Goal: Information Seeking & Learning: Learn about a topic

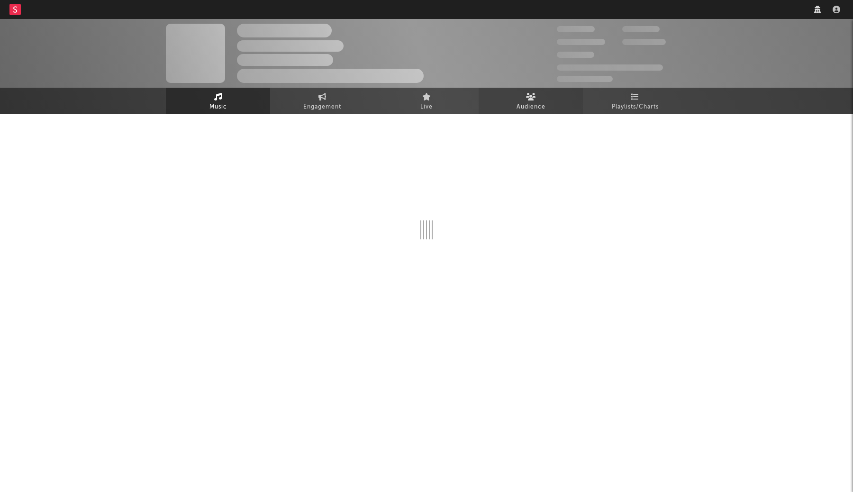
scroll to position [317, 0]
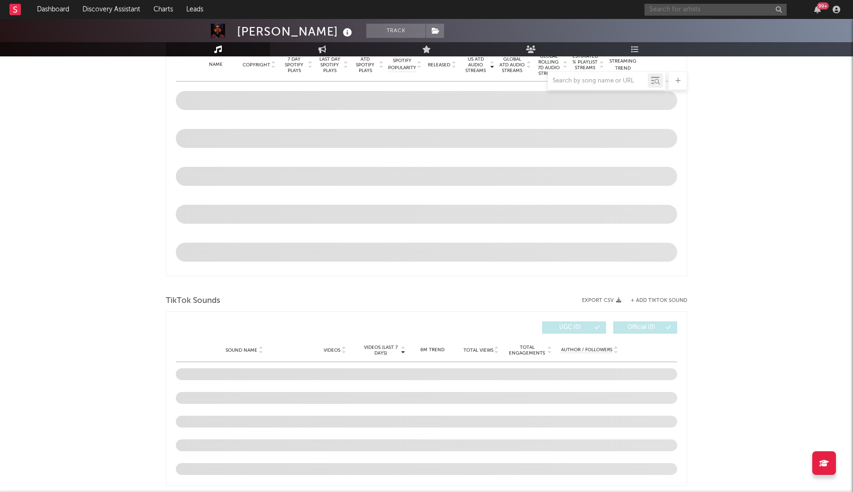
click at [668, 11] on input "text" at bounding box center [715, 10] width 142 height 12
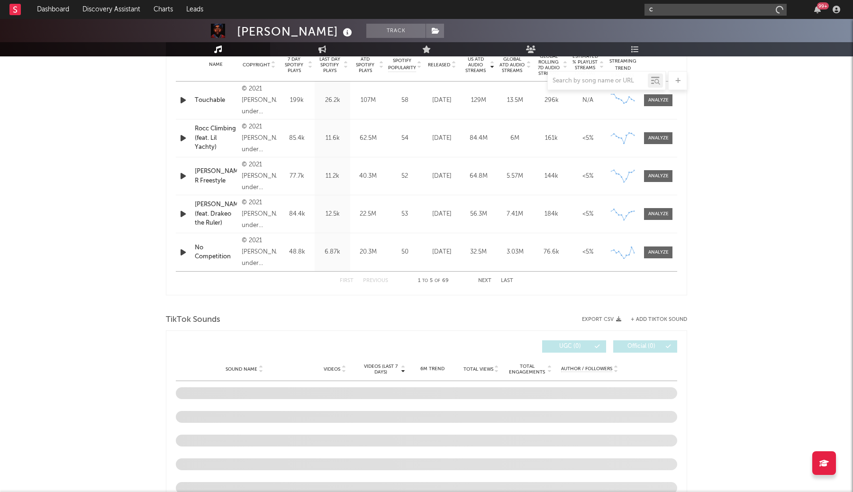
type input "ch"
select select "6m"
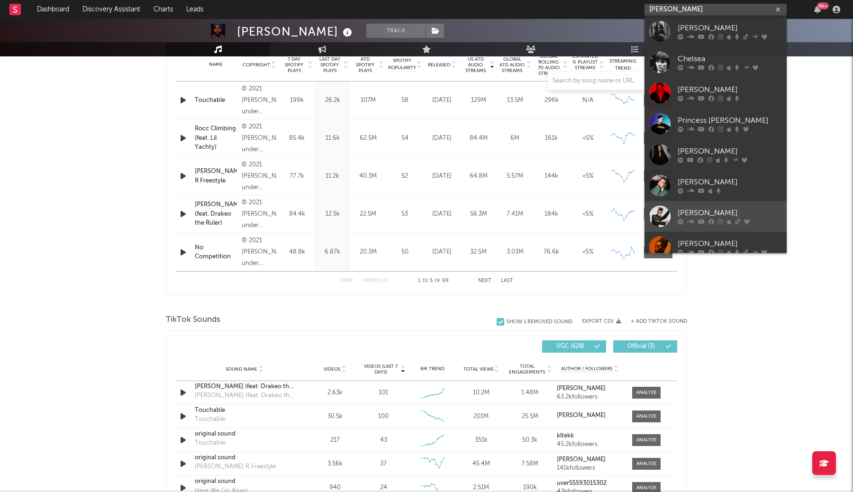
scroll to position [71, 0]
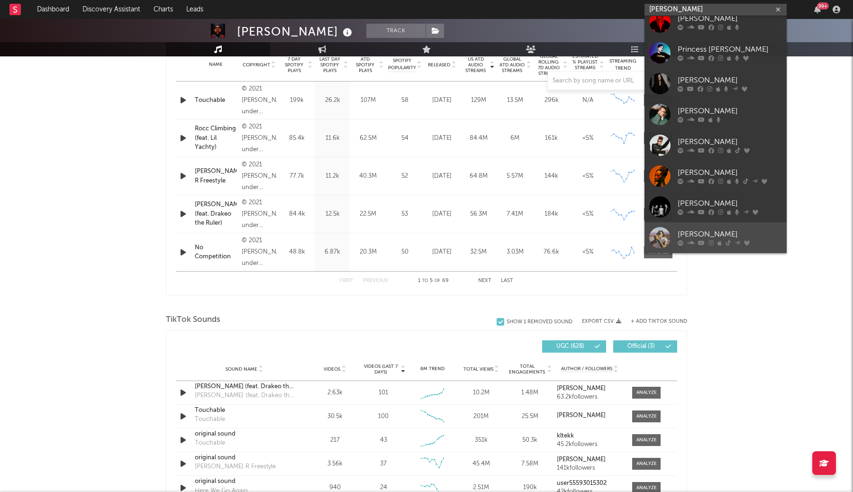
type input "[PERSON_NAME]"
click at [727, 237] on div "[PERSON_NAME]" at bounding box center [730, 234] width 104 height 11
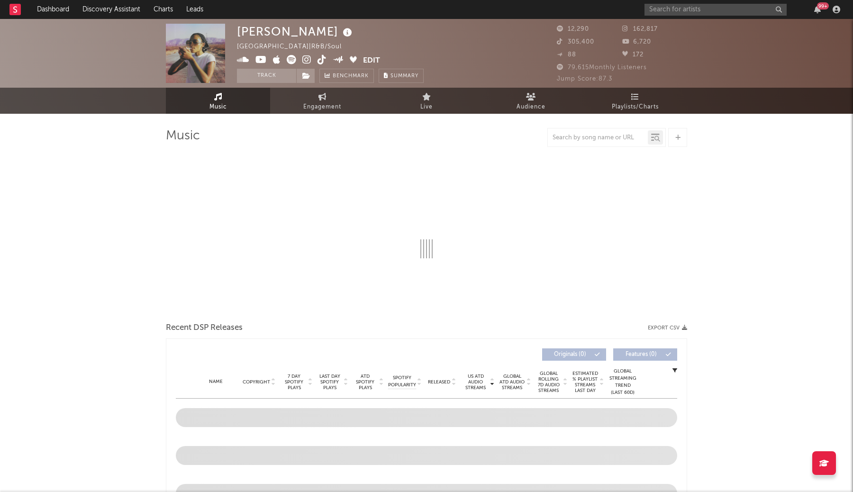
select select "6m"
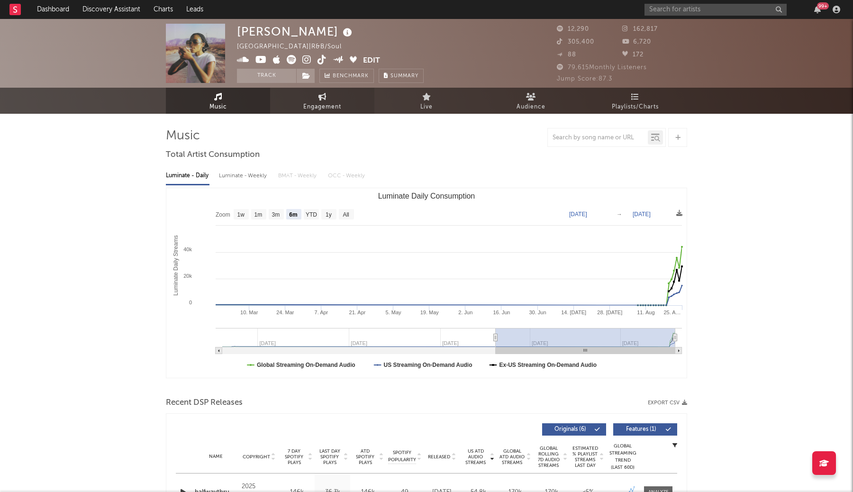
click at [325, 103] on span "Engagement" at bounding box center [322, 106] width 38 height 11
select select "1w"
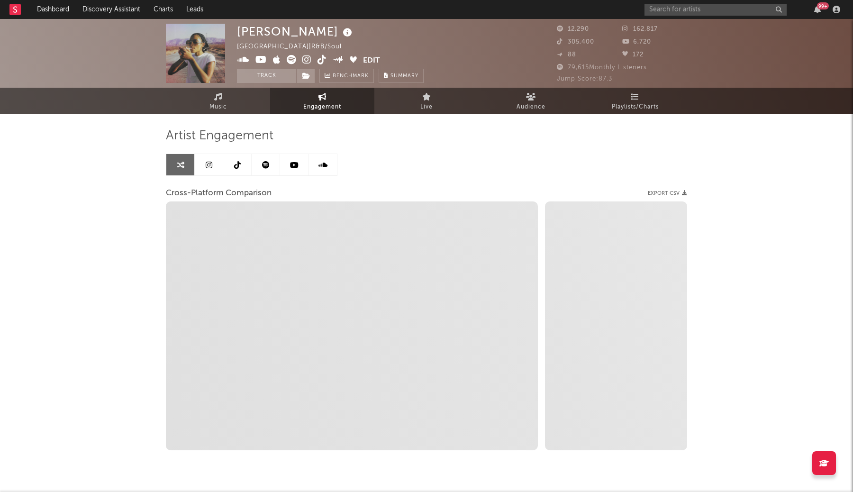
select select "1m"
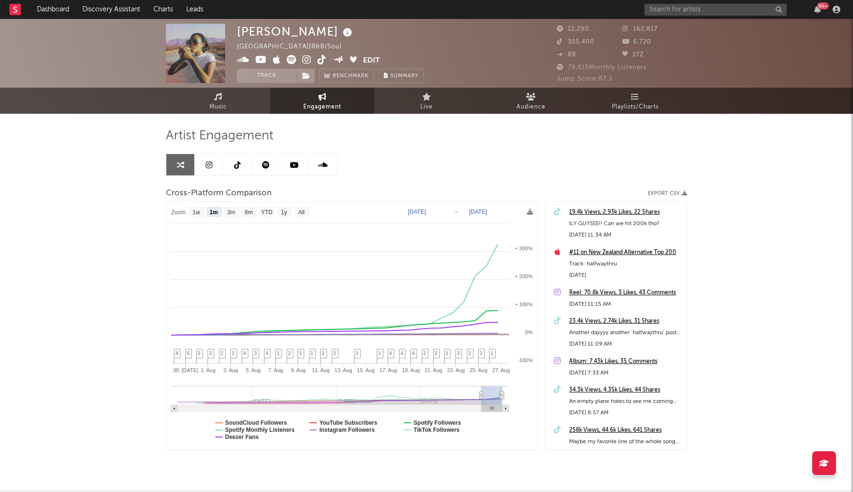
scroll to position [25, 0]
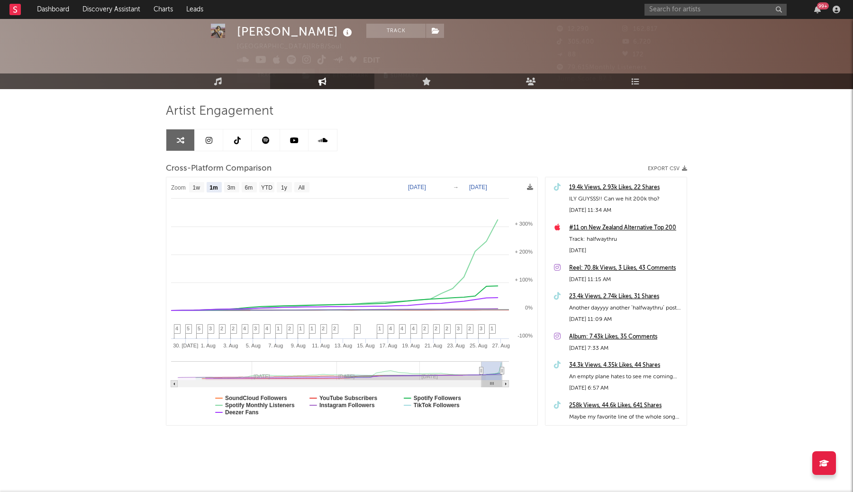
click at [387, 372] on rect at bounding box center [330, 370] width 304 height 19
type input "[DATE]"
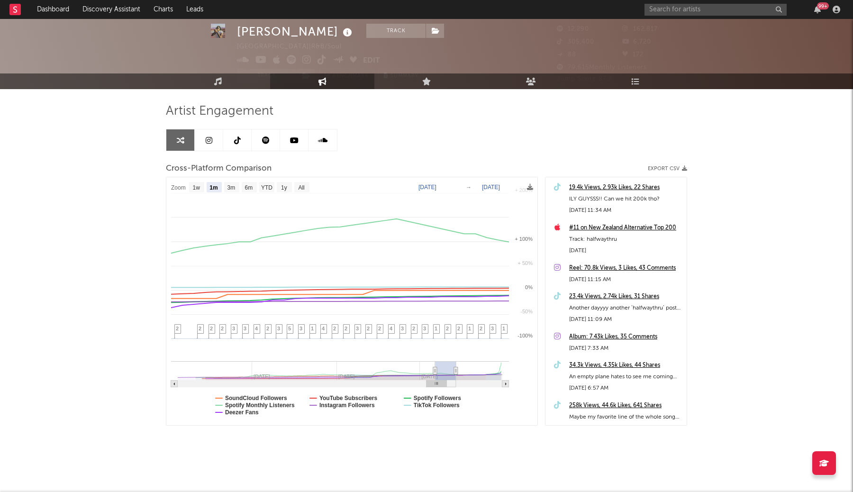
select select "1m"
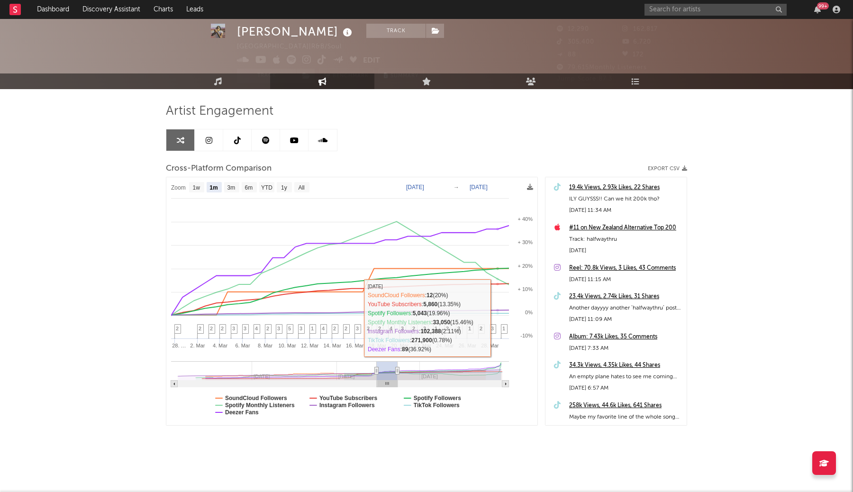
type input "[DATE]"
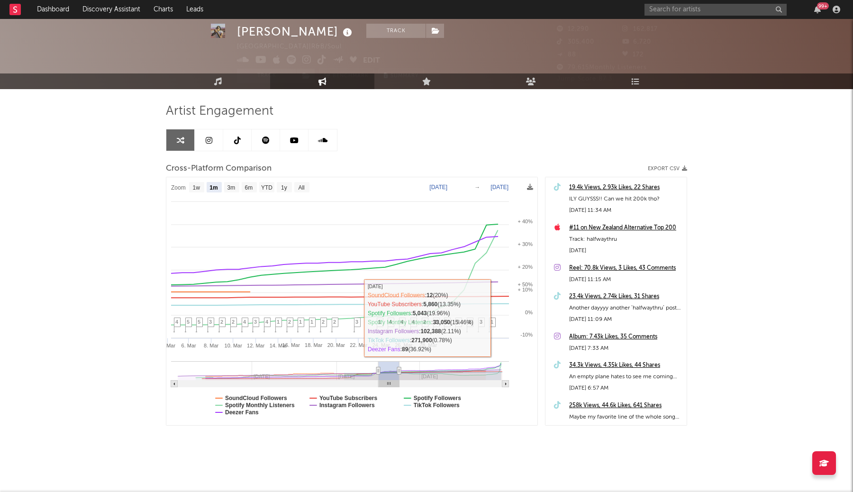
click at [499, 368] on rect at bounding box center [450, 370] width 103 height 19
select select "1m"
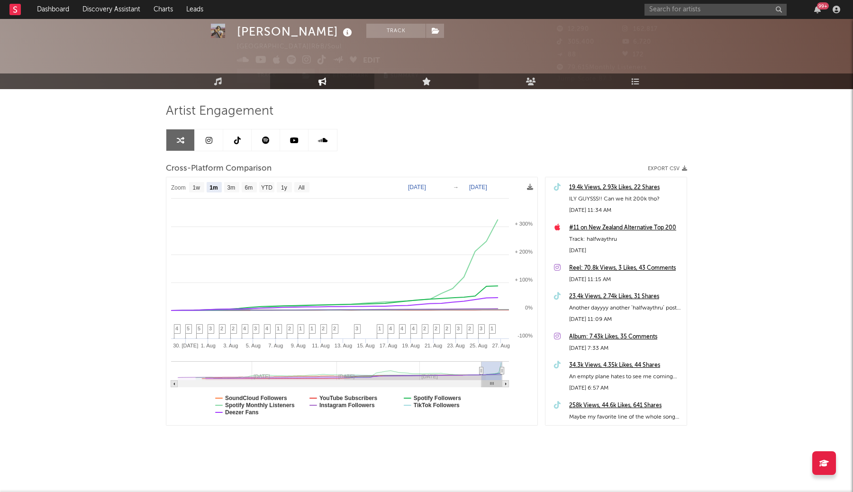
click at [418, 81] on link "Live" at bounding box center [426, 81] width 104 height 16
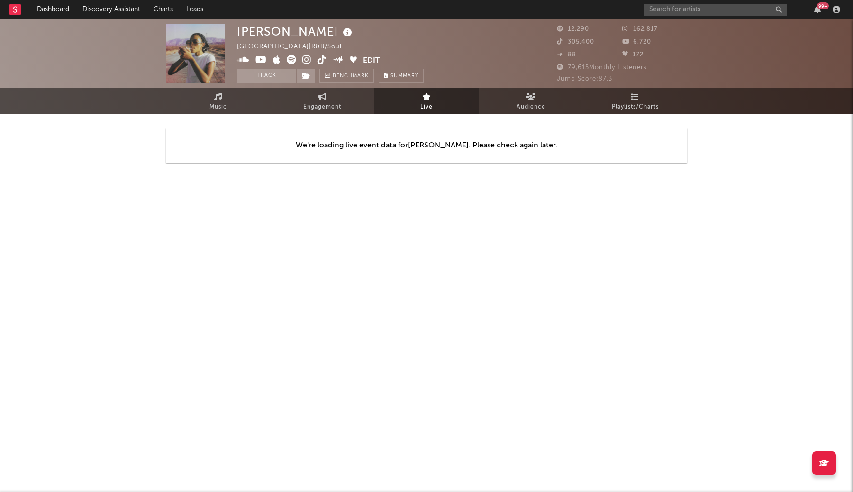
click at [513, 115] on div "We're loading live event data for [PERSON_NAME] . Please check again later." at bounding box center [426, 146] width 521 height 64
click at [526, 100] on icon at bounding box center [531, 97] width 10 height 8
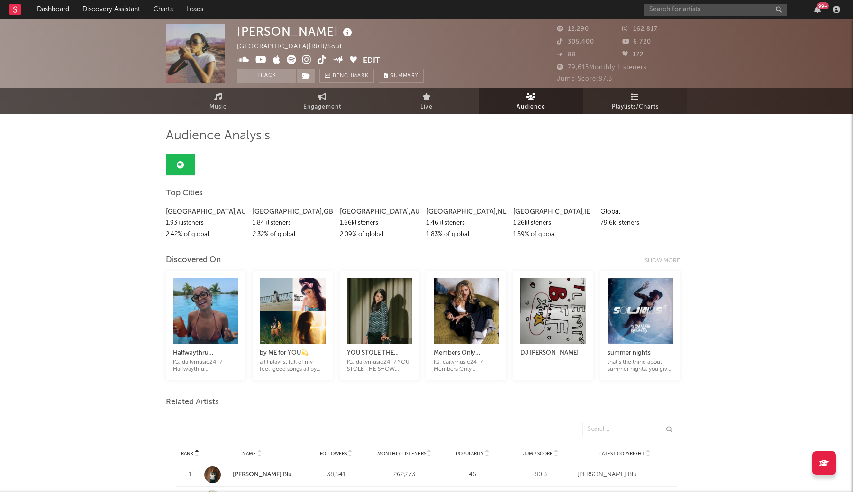
click at [633, 93] on icon at bounding box center [635, 97] width 8 height 8
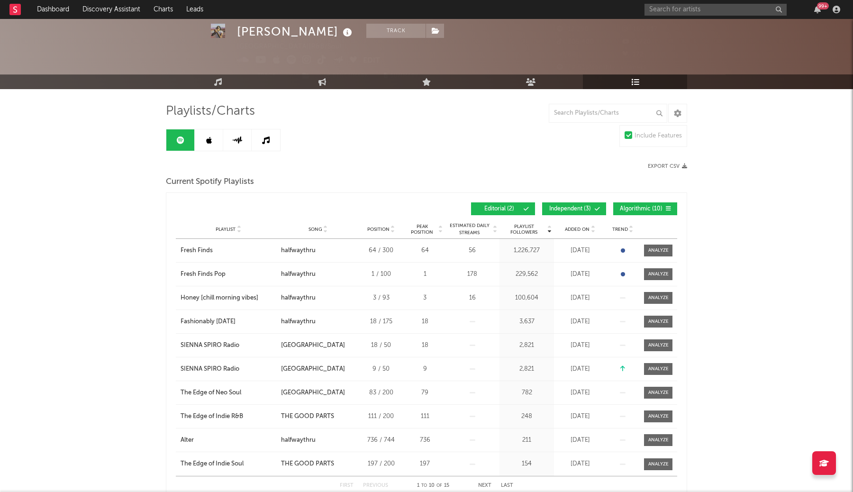
scroll to position [19, 0]
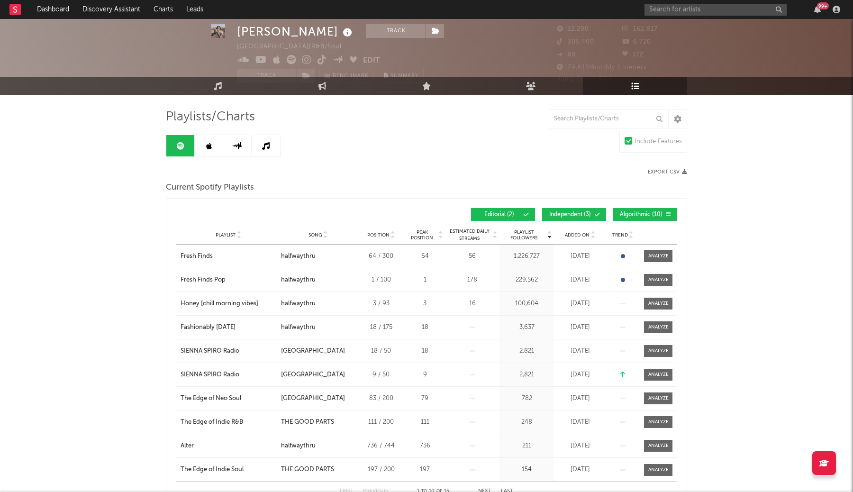
click at [210, 147] on icon at bounding box center [209, 146] width 6 height 8
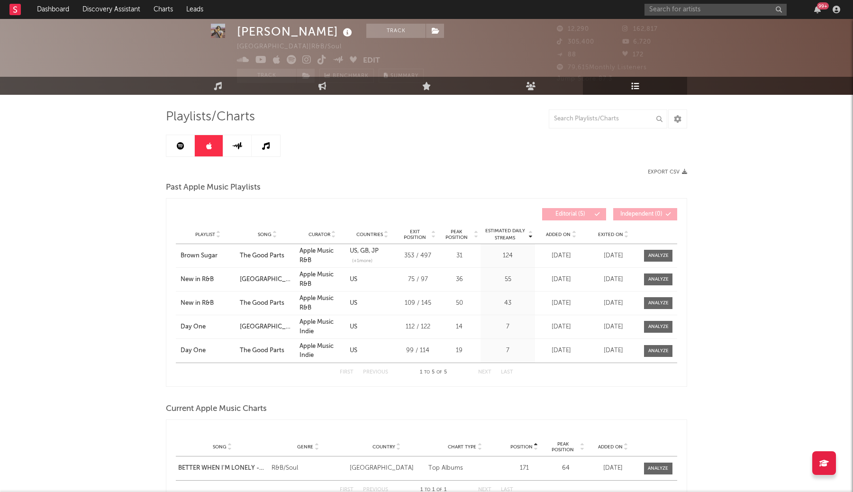
click at [235, 145] on icon at bounding box center [237, 145] width 10 height 7
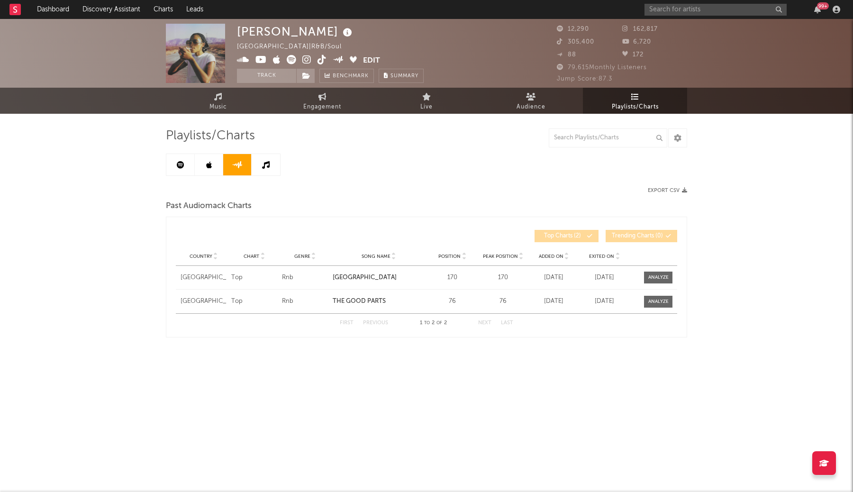
click at [263, 154] on link at bounding box center [266, 164] width 28 height 21
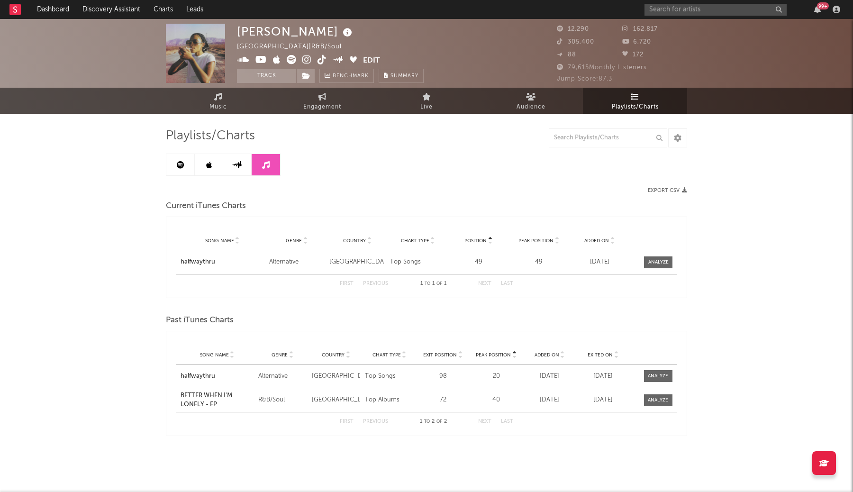
scroll to position [1, 0]
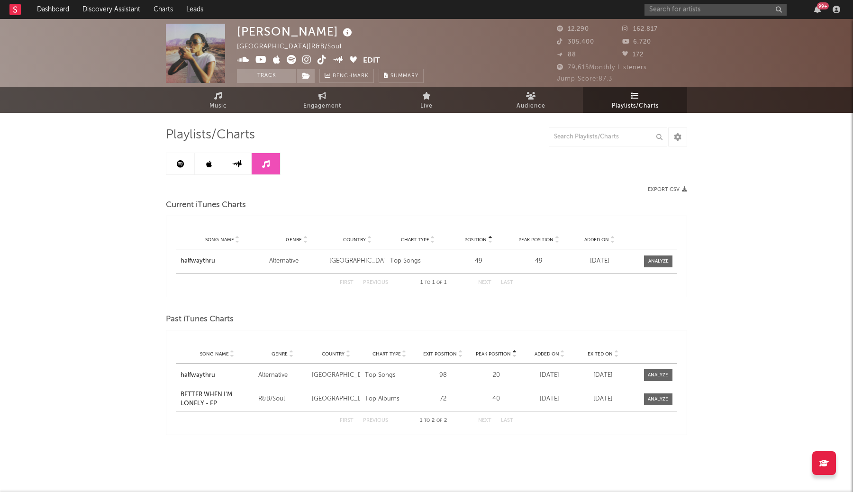
click at [210, 161] on icon at bounding box center [209, 164] width 6 height 8
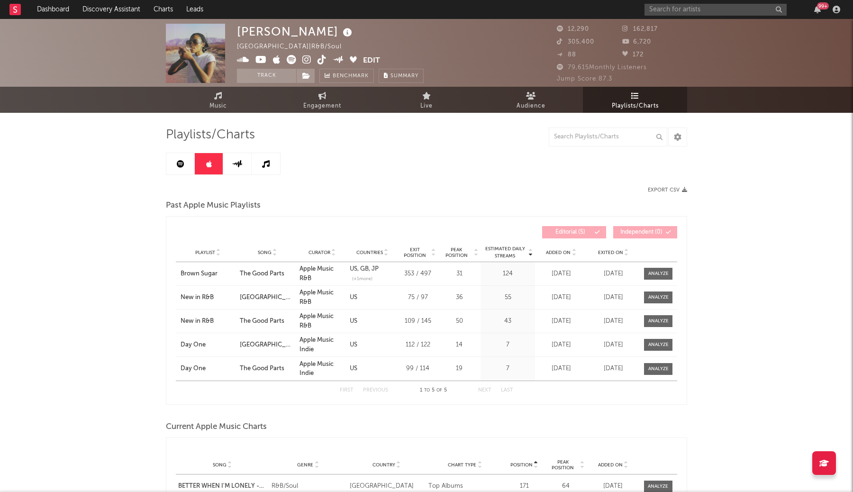
click at [176, 159] on link at bounding box center [180, 163] width 28 height 21
